Goal: Complete application form

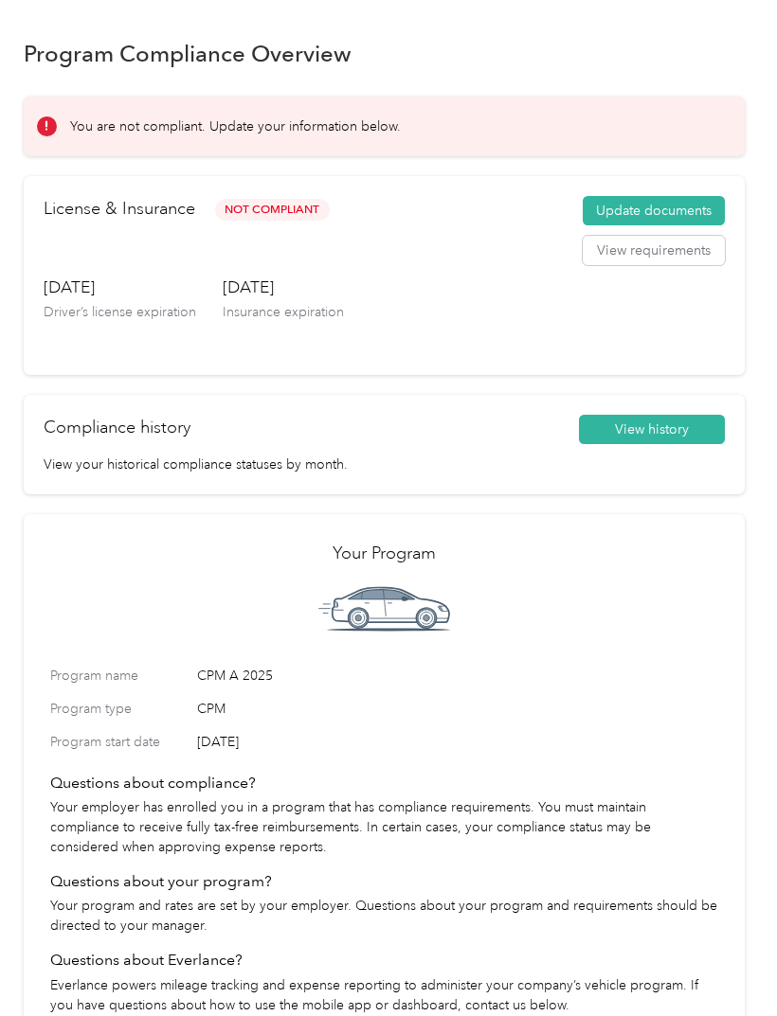
click at [691, 206] on button "Update documents" at bounding box center [654, 211] width 142 height 30
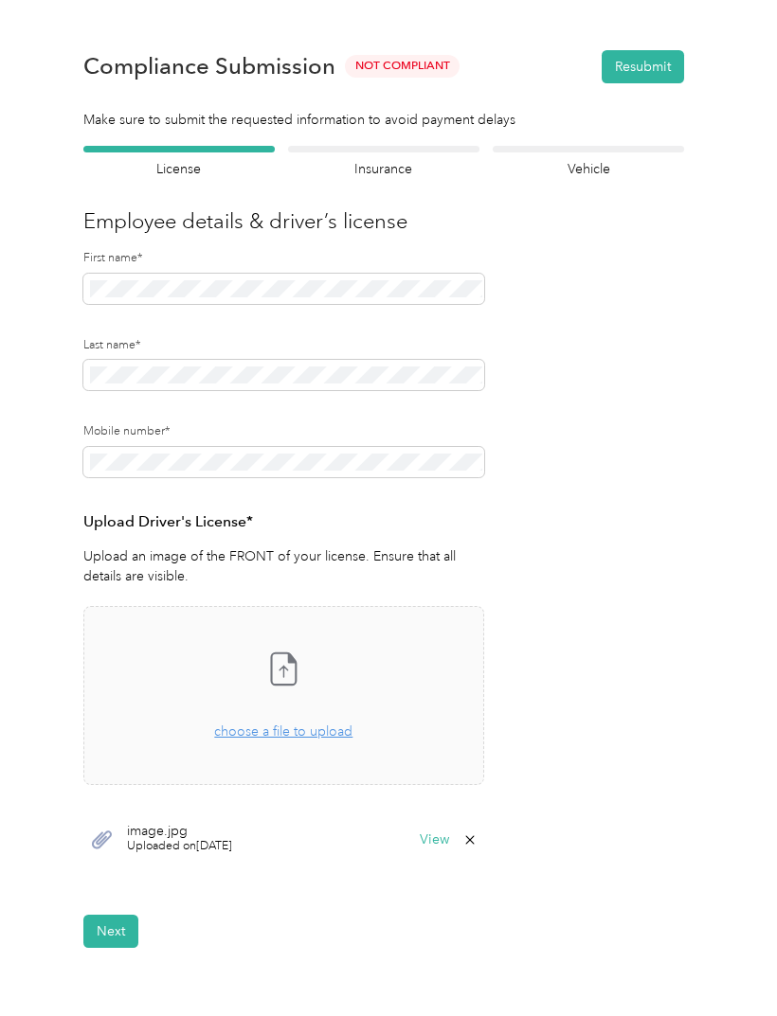
click at [97, 923] on button "Next" at bounding box center [110, 931] width 55 height 33
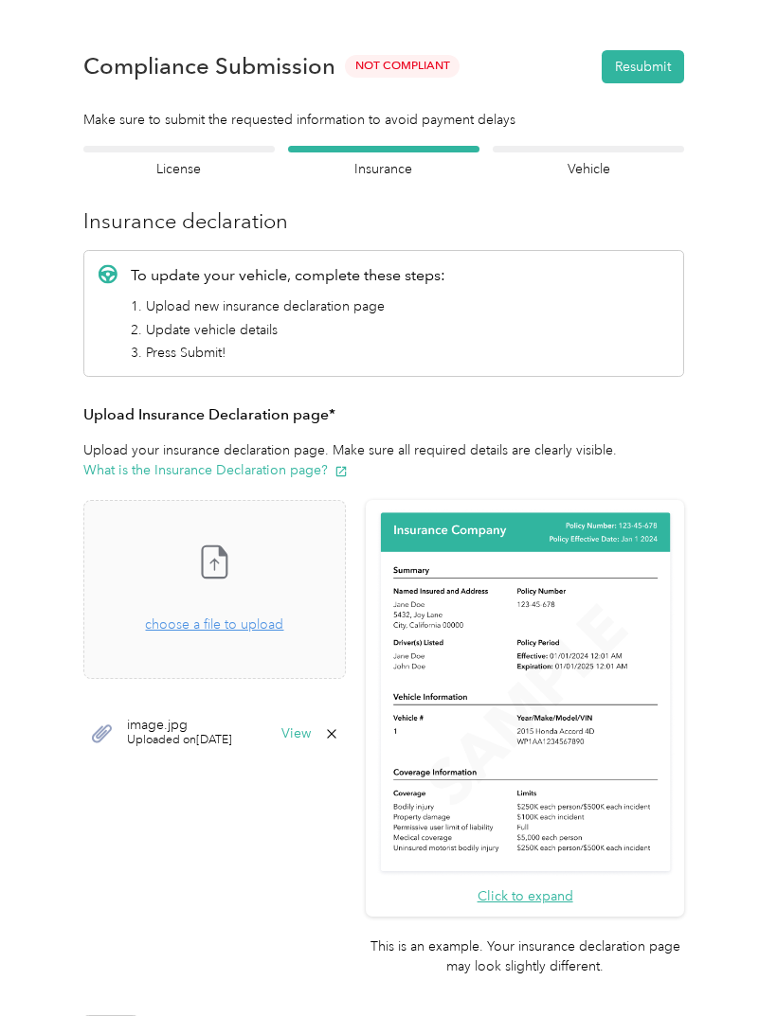
click at [233, 570] on icon at bounding box center [214, 562] width 38 height 38
click at [300, 668] on span "Take a photo or choose a photo from your library Drag and drop your file here, …" at bounding box center [214, 589] width 260 height 177
